Goal: Task Accomplishment & Management: Manage account settings

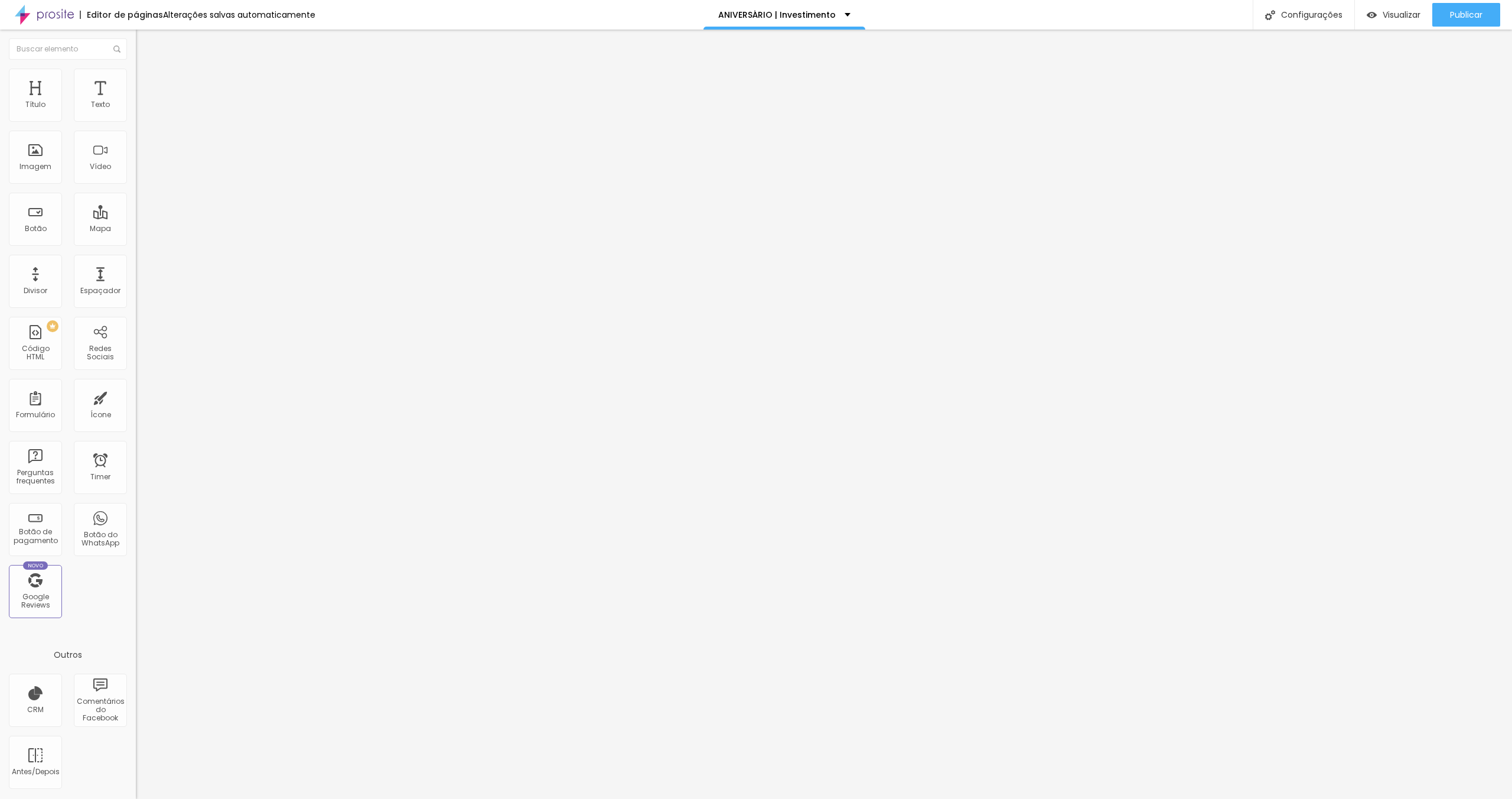
click at [136, 185] on span "1:1 Quadrado" at bounding box center [159, 180] width 47 height 10
click at [136, 199] on span "Padrão" at bounding box center [149, 194] width 27 height 10
click at [136, 216] on div "Cinema 16:9 Padrão 4:3 Quadrado 1:1 Original" at bounding box center [204, 200] width 136 height 33
click at [136, 209] on div "Quadrado 1:1" at bounding box center [204, 205] width 136 height 7
drag, startPoint x: 41, startPoint y: 238, endPoint x: 57, endPoint y: 228, distance: 18.9
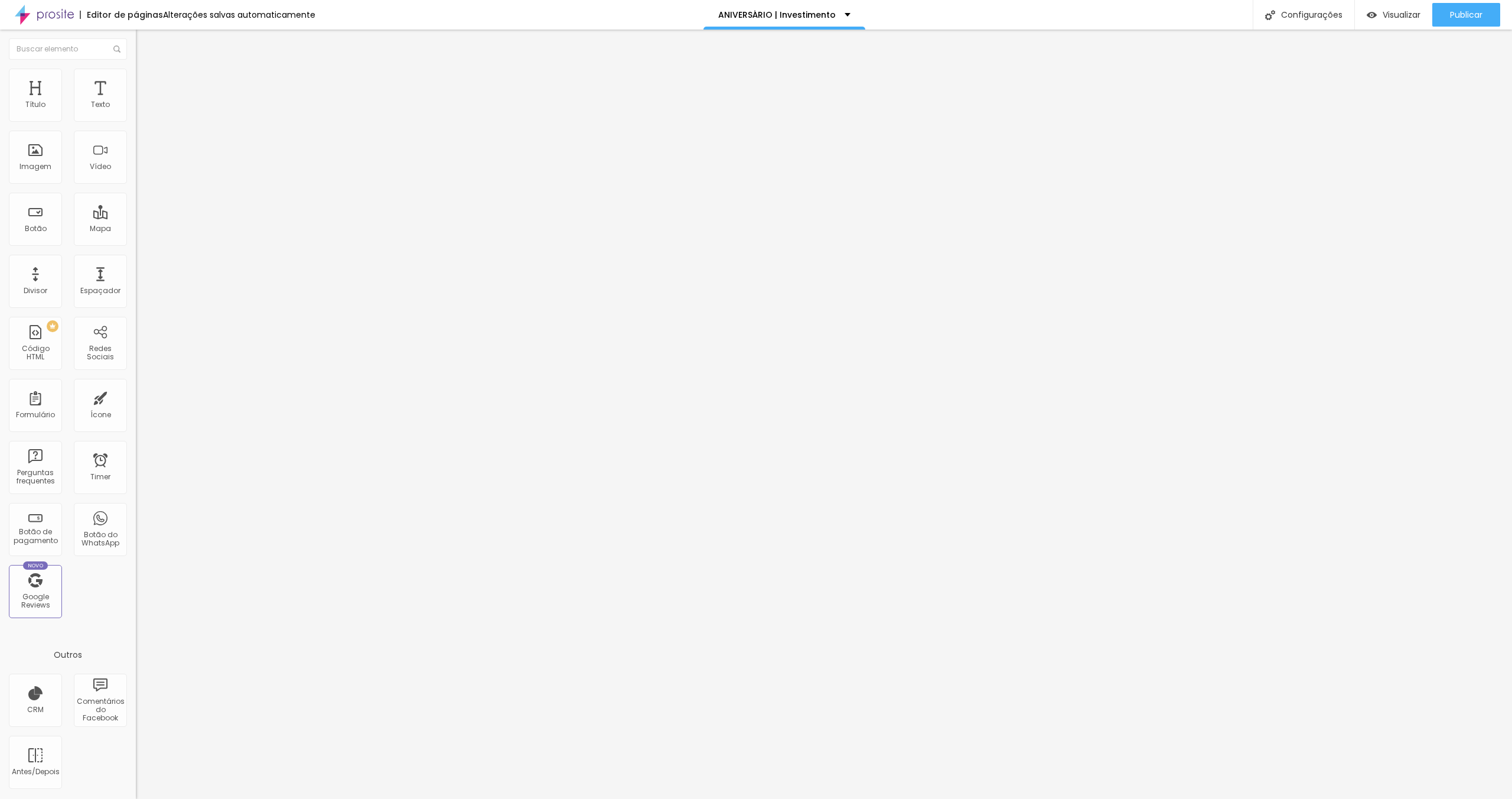
click at [136, 408] on textarea "Oi! 👋🏻 Cheguei até você pela página {page_title} e gostaria de agendar minha se…" at bounding box center [203, 418] width 133 height 20
click at [136, 408] on textarea "Oi! 👋🏻 Cheguei até você pela página {page_title} e gostaria de reservar uma dat…" at bounding box center [203, 418] width 133 height 20
type textarea "Oi! 👋🏻 Cheguei até você pela página {page_title} e gostaria de reservar uma dat…"
click at [136, 374] on input "Conversar no WhatsApp" at bounding box center [207, 380] width 141 height 12
click at [1367, 16] on img "button" at bounding box center [1372, 15] width 10 height 10
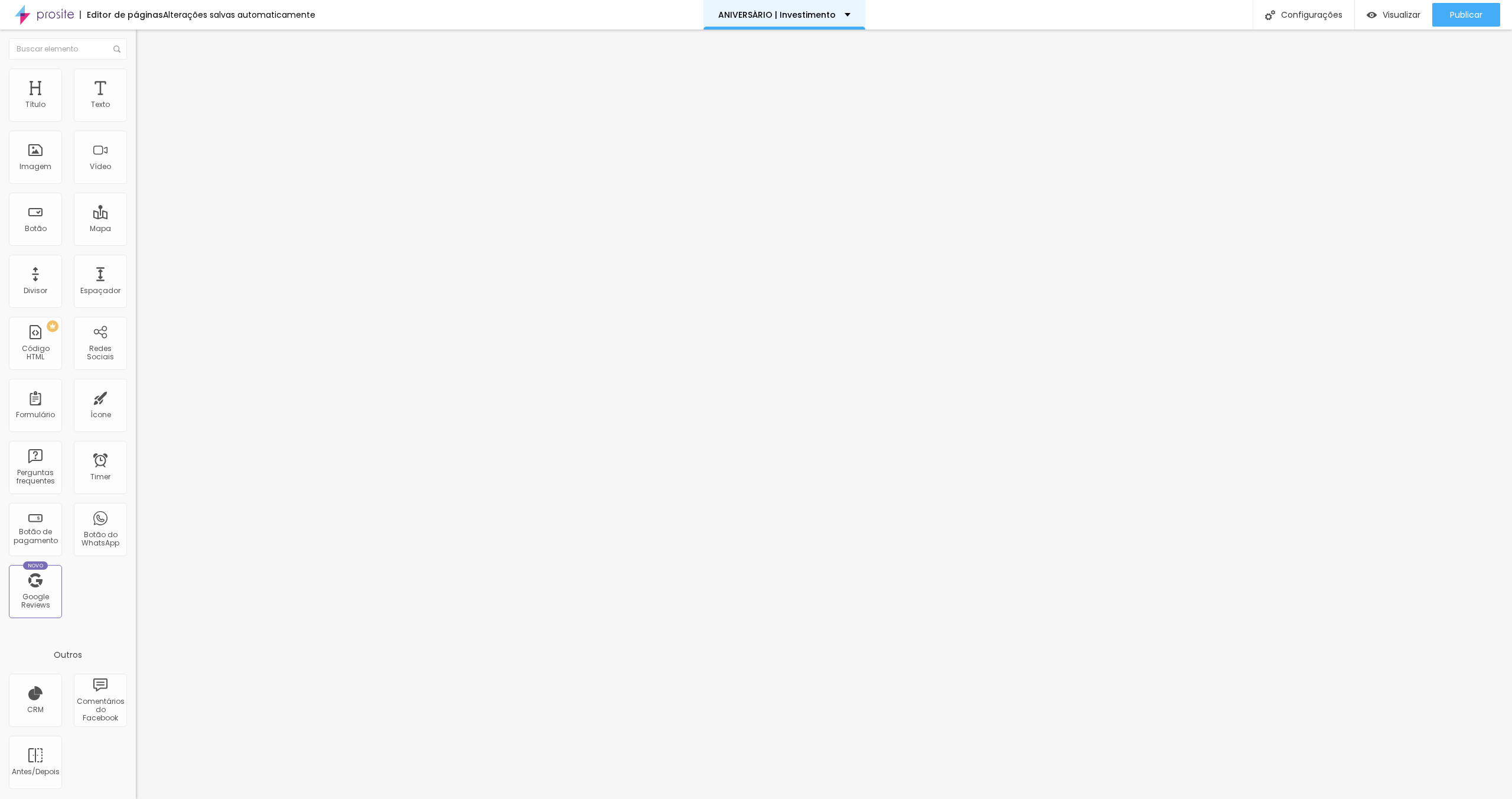
click at [833, 16] on div "ANIVERSÁRIO | Investimento" at bounding box center [784, 15] width 132 height 8
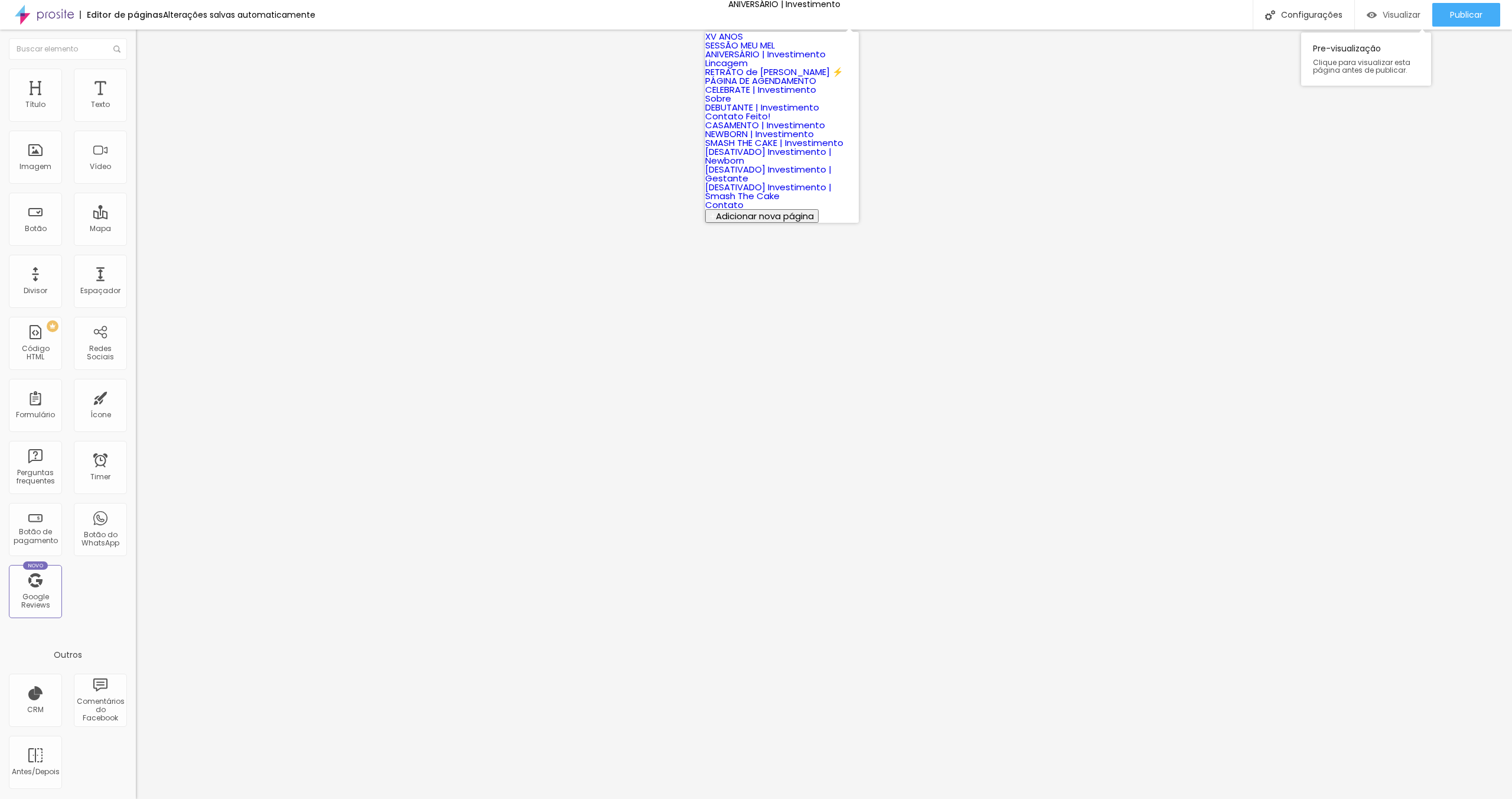
click at [1393, 10] on span "Visualizar" at bounding box center [1402, 14] width 38 height 9
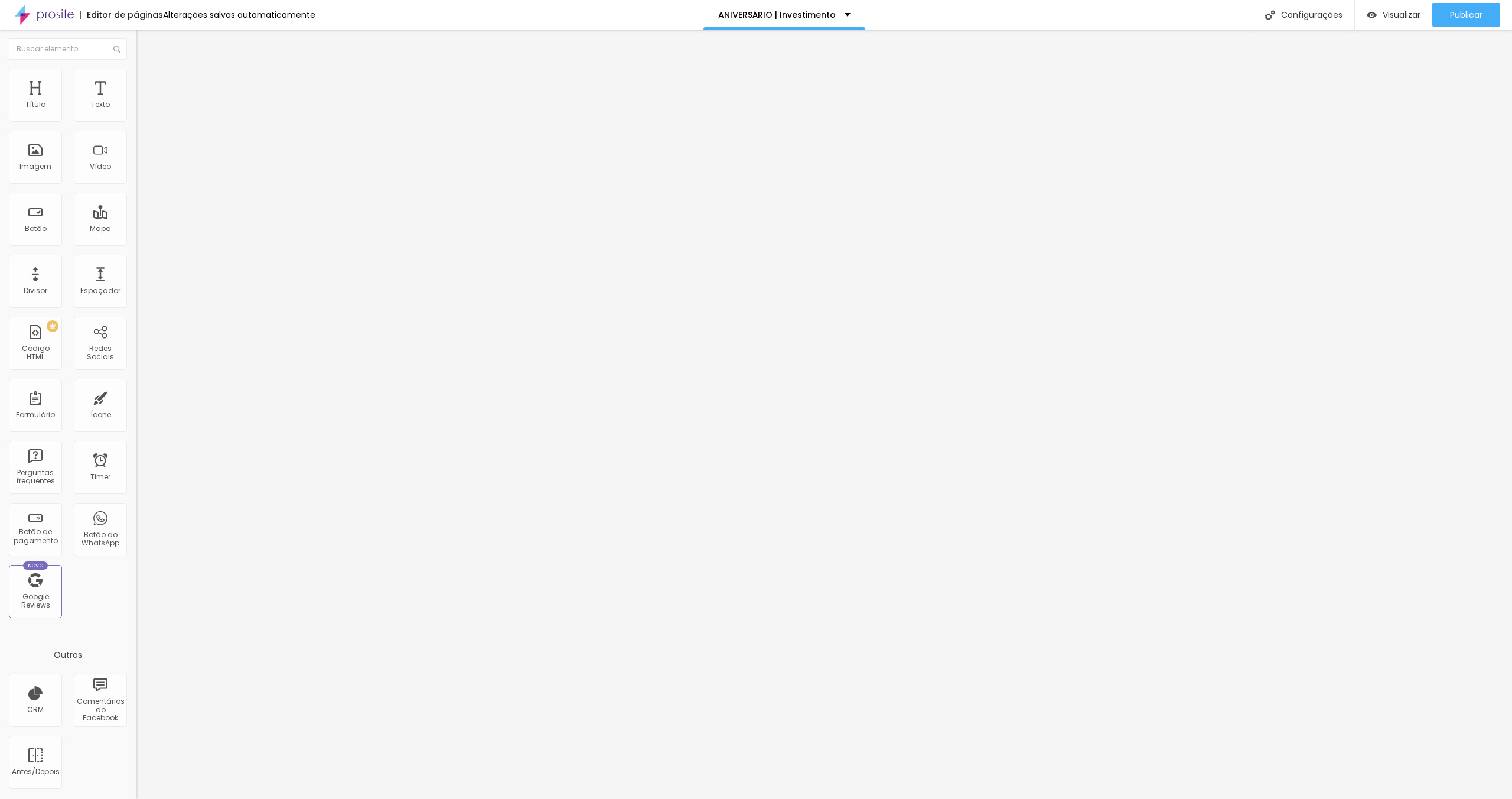
click at [146, 82] on span "Estilo" at bounding box center [155, 77] width 18 height 10
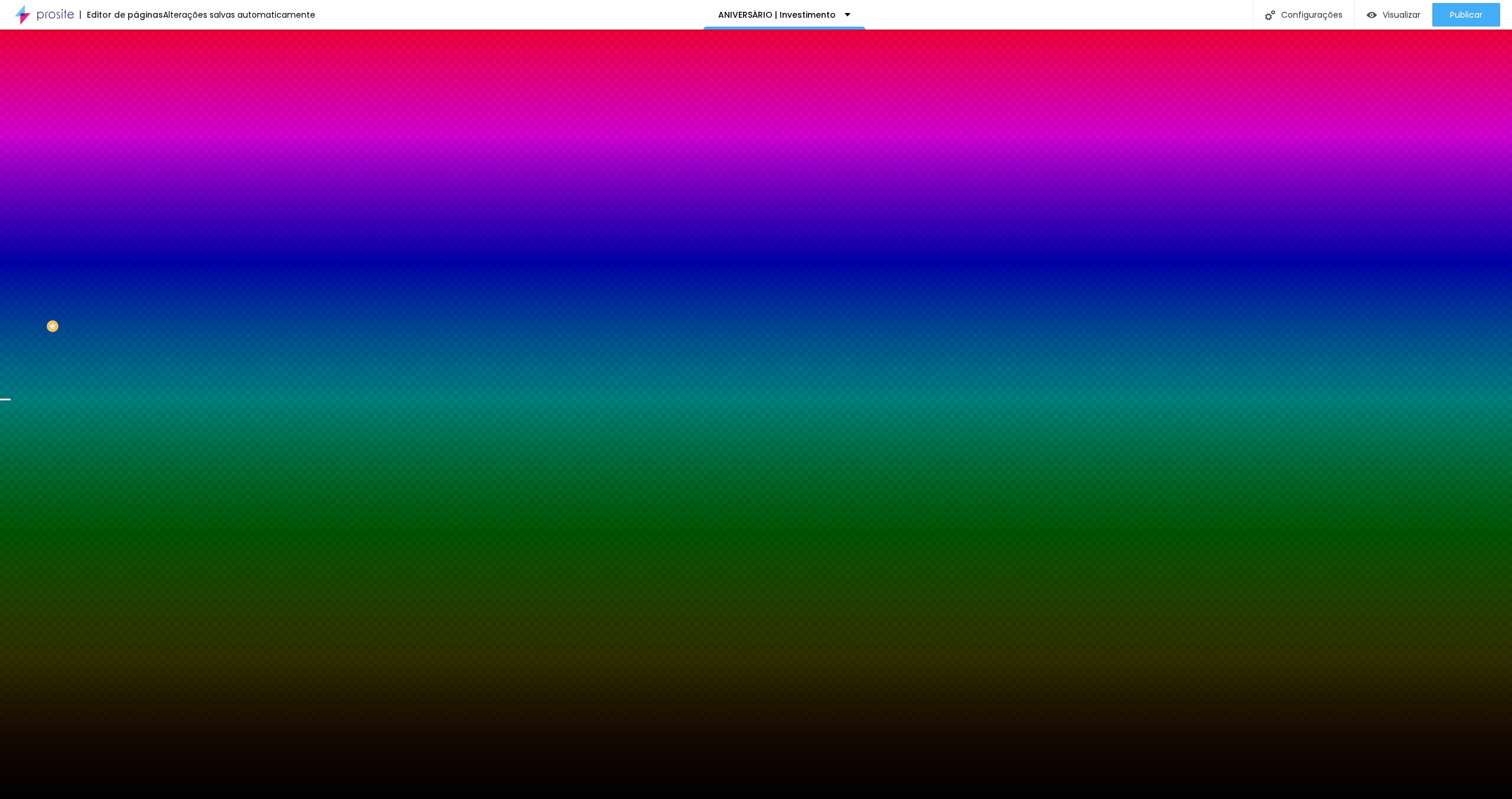
click at [136, 108] on span "Trocar imagem" at bounding box center [168, 103] width 65 height 10
